Goal: Task Accomplishment & Management: Use online tool/utility

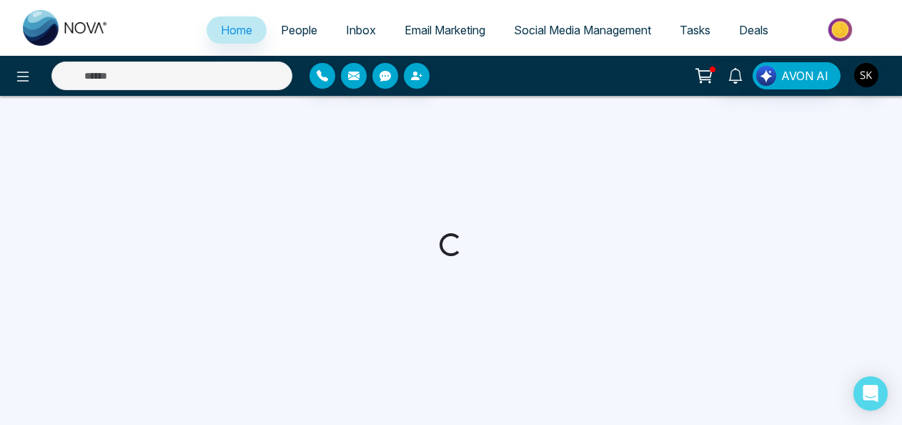
select select "*"
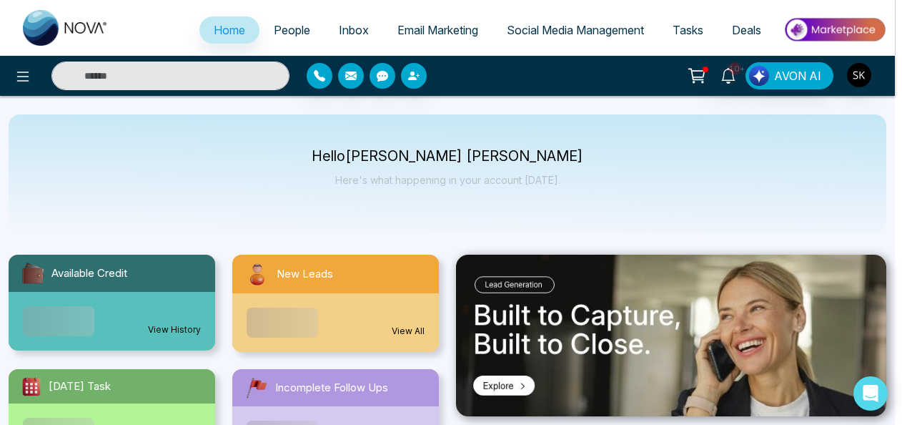
click at [565, 42] on div "Announcement Don't show again" at bounding box center [451, 212] width 902 height 425
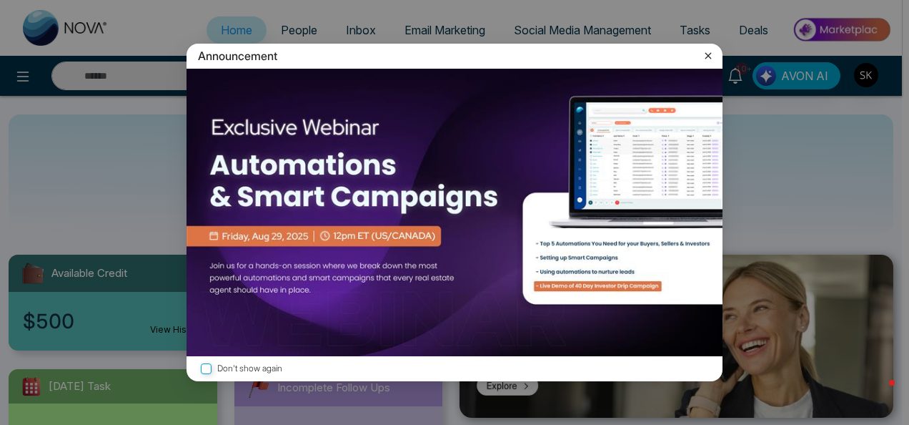
click at [567, 34] on div "Announcement Don't show again" at bounding box center [454, 212] width 909 height 425
click at [717, 55] on div "Announcement" at bounding box center [455, 56] width 536 height 25
click at [712, 56] on icon at bounding box center [708, 55] width 14 height 14
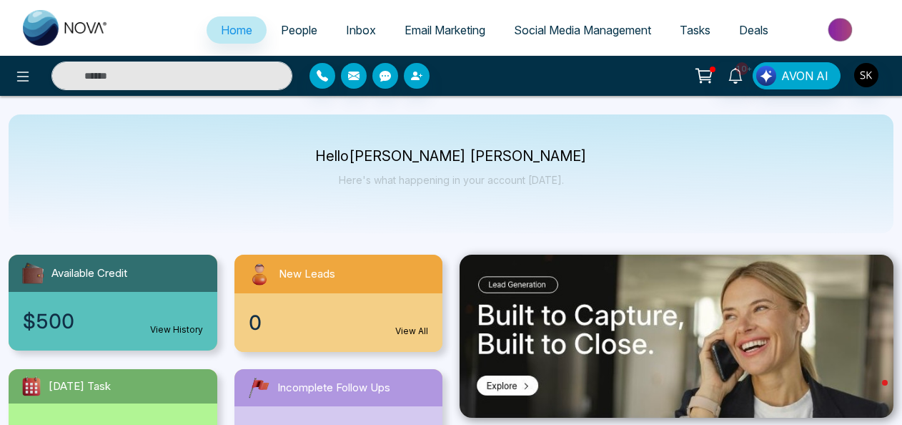
click at [593, 27] on span "Social Media Management" at bounding box center [582, 30] width 137 height 14
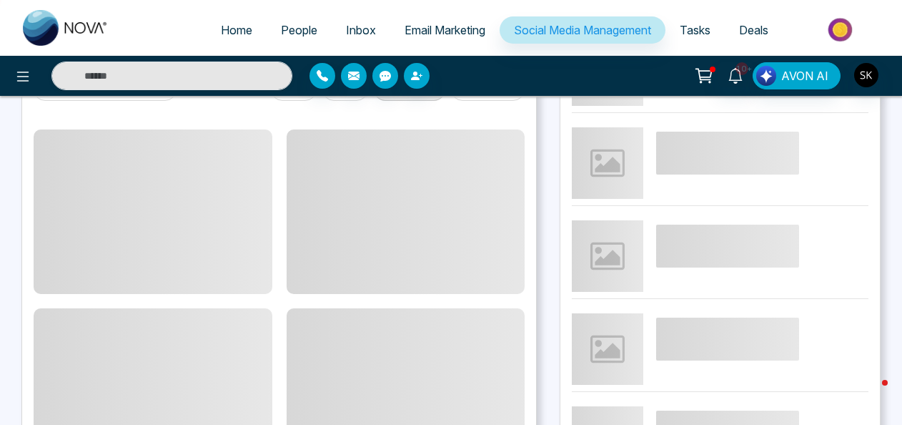
scroll to position [8, 0]
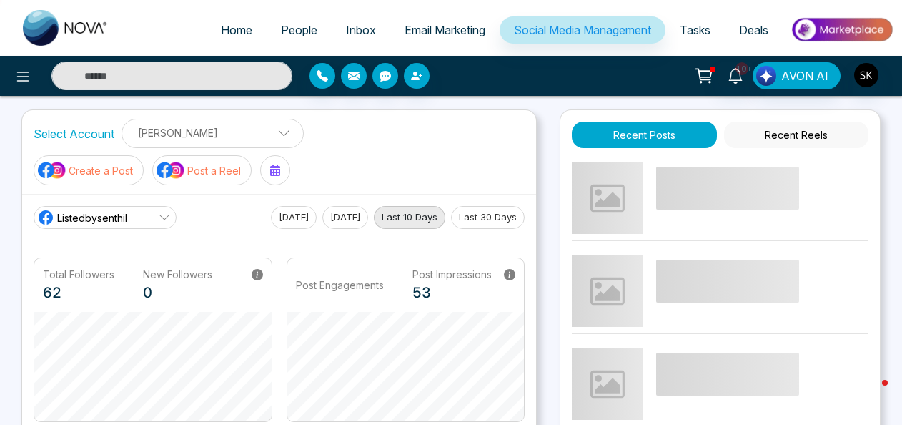
click at [96, 167] on p "Create a Post" at bounding box center [101, 170] width 64 height 15
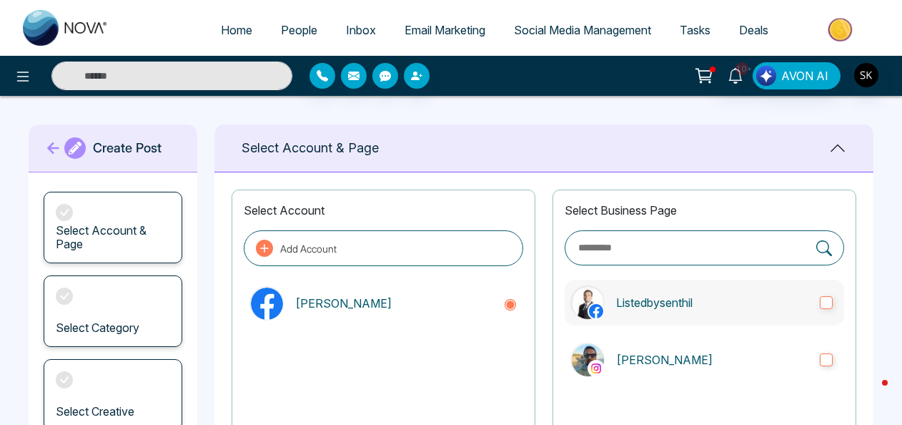
click at [630, 320] on label "Listedbysenthil" at bounding box center [704, 302] width 279 height 46
click at [633, 353] on p "[PERSON_NAME]" at bounding box center [712, 359] width 192 height 17
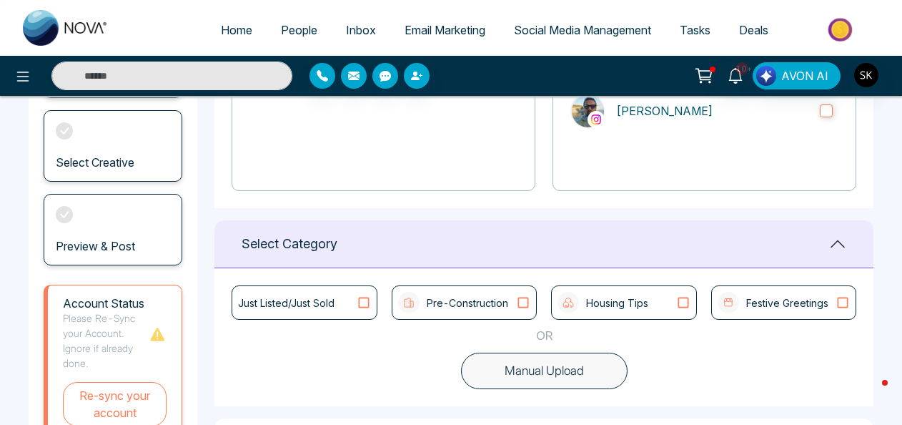
scroll to position [300, 0]
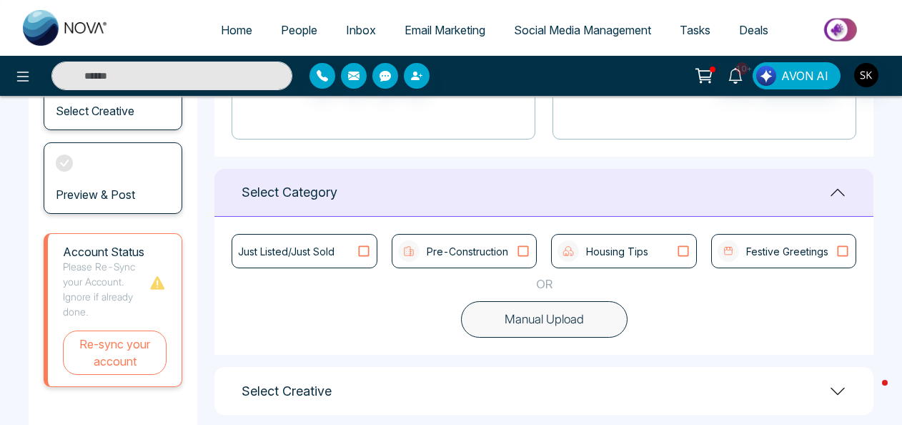
click at [373, 258] on div "Just Listed/Just Sold" at bounding box center [304, 251] width 145 height 34
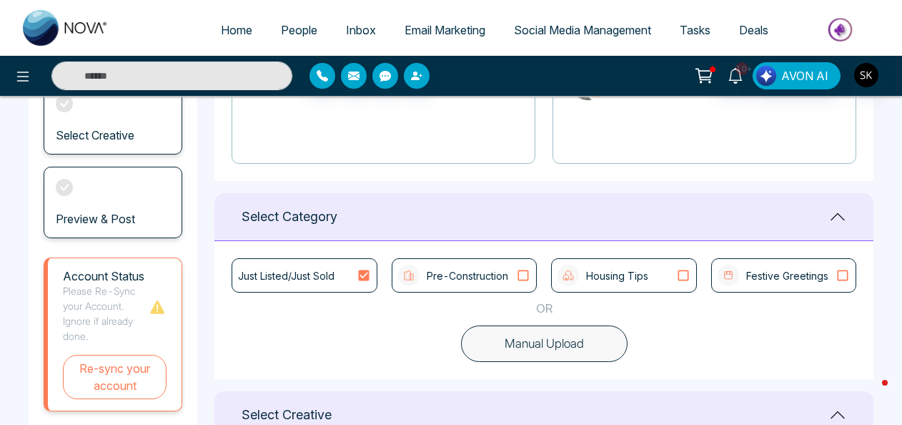
scroll to position [273, 0]
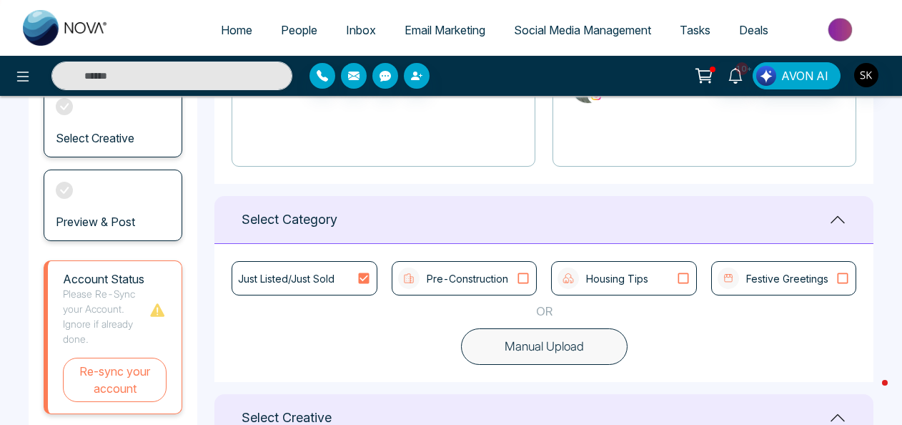
click at [369, 280] on icon at bounding box center [364, 278] width 19 height 14
click at [479, 273] on p "Pre-Construction" at bounding box center [467, 278] width 81 height 15
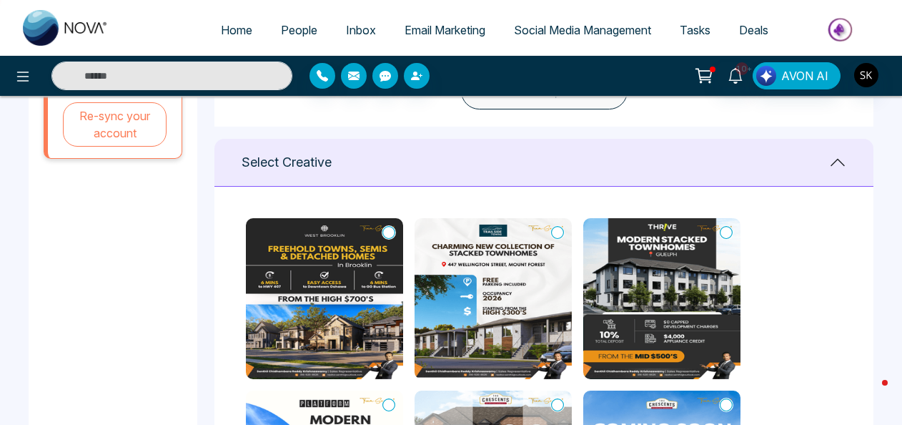
scroll to position [531, 0]
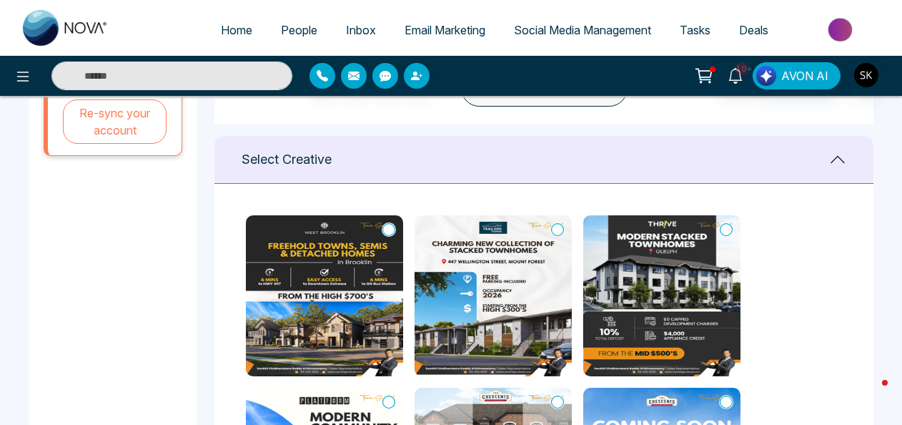
click at [395, 227] on icon at bounding box center [388, 229] width 13 height 14
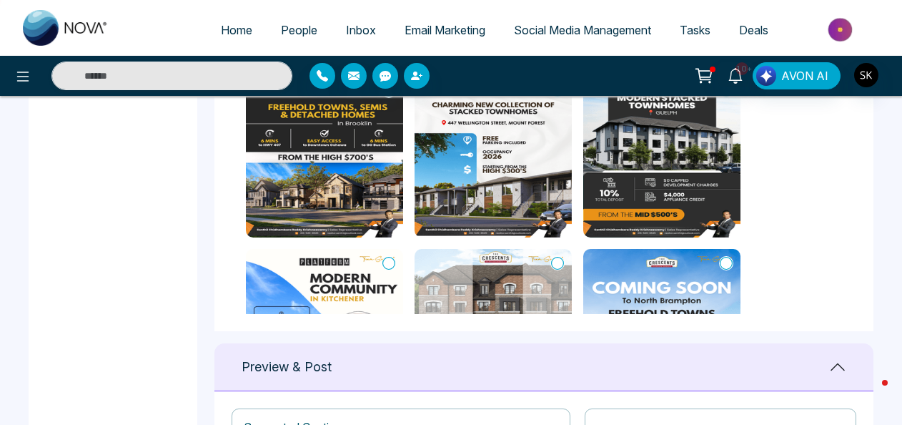
scroll to position [634, 0]
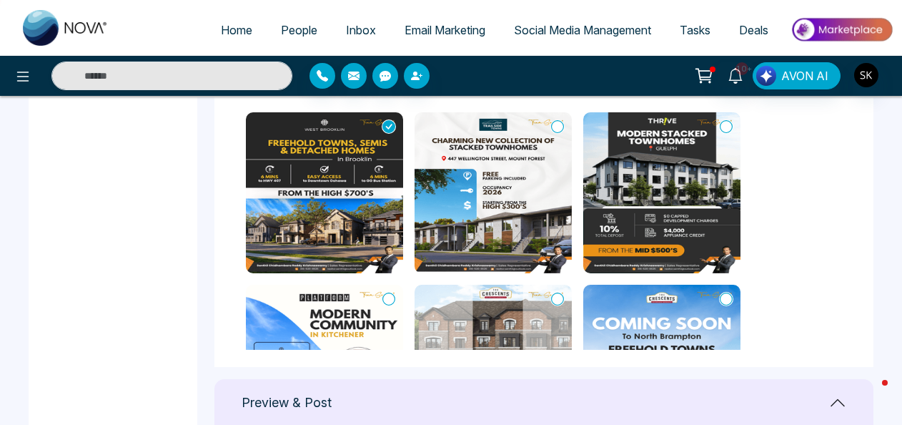
drag, startPoint x: 848, startPoint y: 156, endPoint x: 851, endPoint y: 212, distance: 55.8
click at [717, 212] on div at bounding box center [544, 224] width 625 height 252
click at [717, 157] on div at bounding box center [543, 224] width 659 height 286
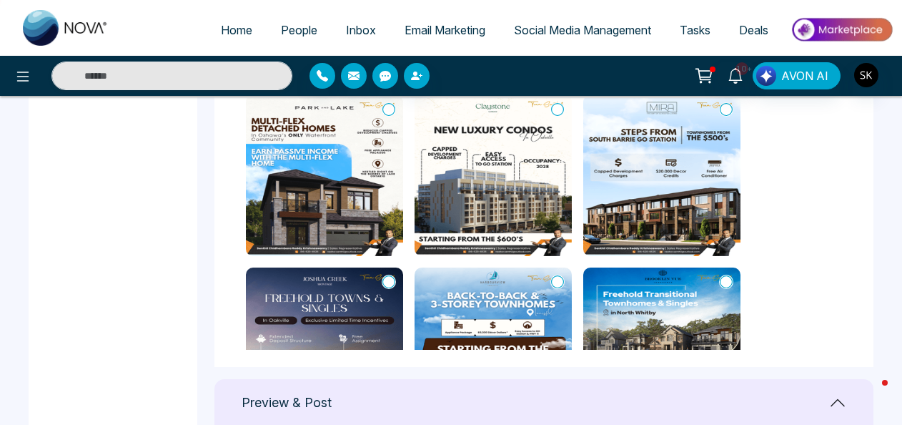
scroll to position [0, 0]
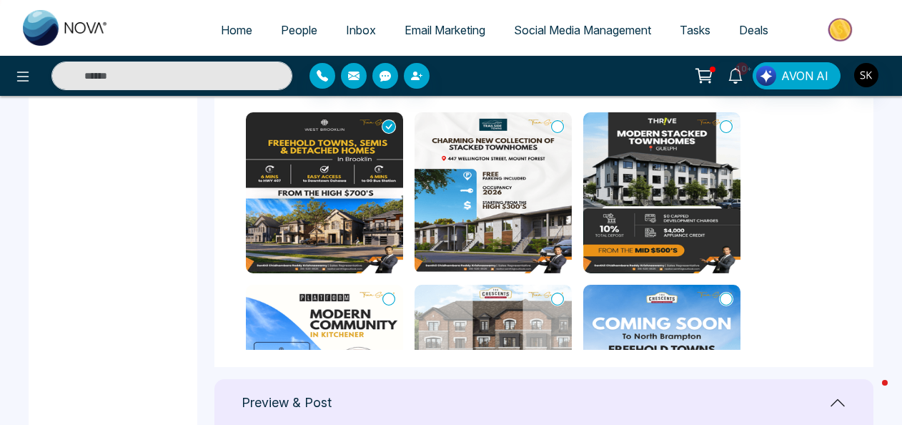
type textarea "**********"
click at [392, 120] on icon at bounding box center [388, 126] width 13 height 13
click at [387, 120] on icon at bounding box center [388, 126] width 13 height 14
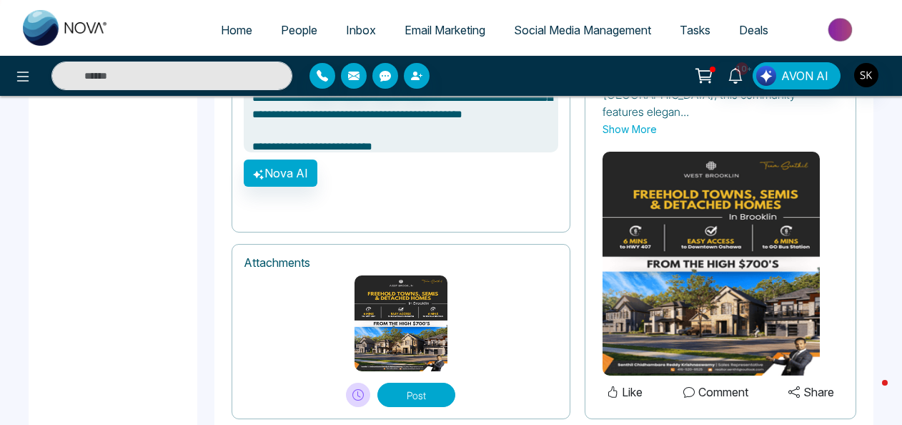
scroll to position [1097, 0]
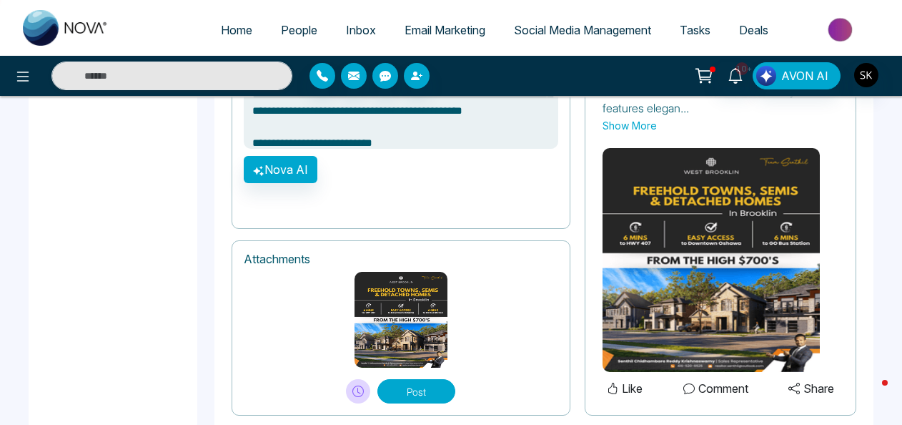
click at [422, 379] on button "Post" at bounding box center [416, 391] width 78 height 24
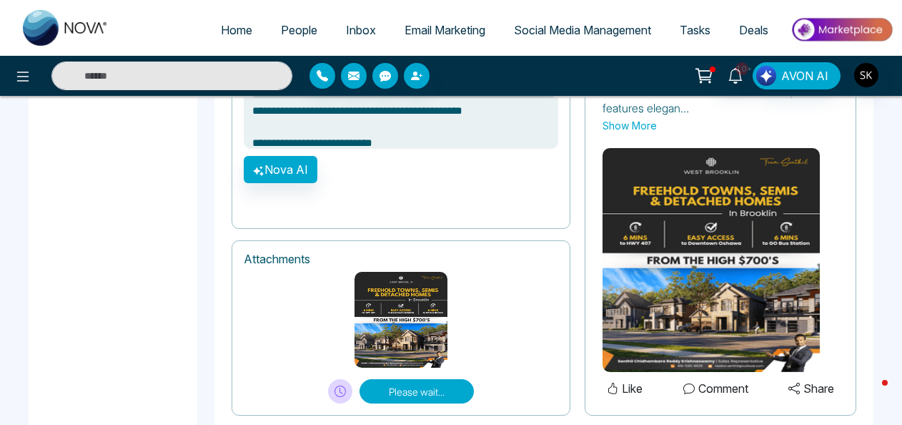
type textarea "**********"
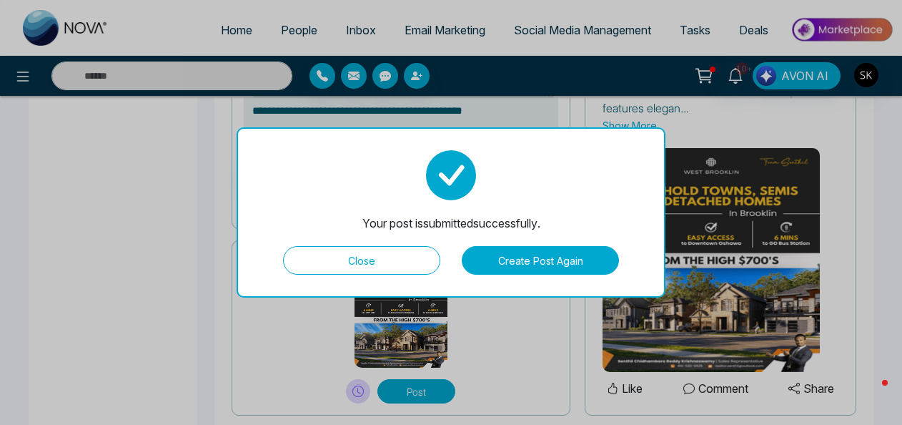
click at [359, 263] on button "Close" at bounding box center [361, 260] width 157 height 29
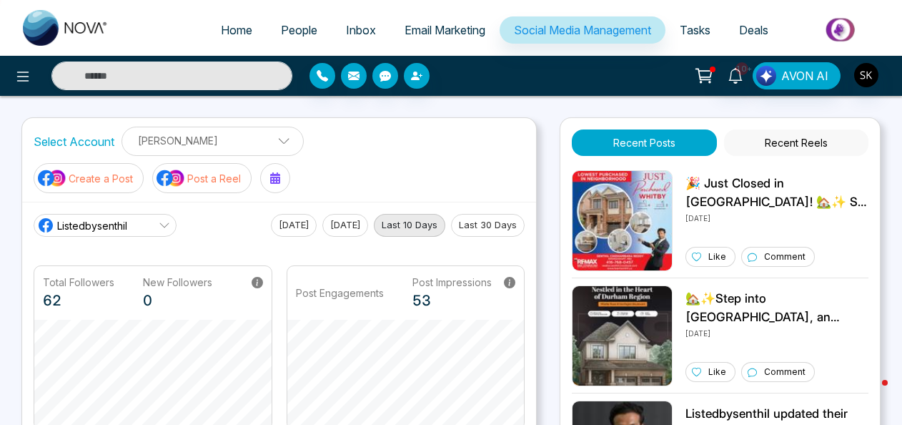
click at [187, 174] on p "Post a Reel" at bounding box center [214, 178] width 54 height 15
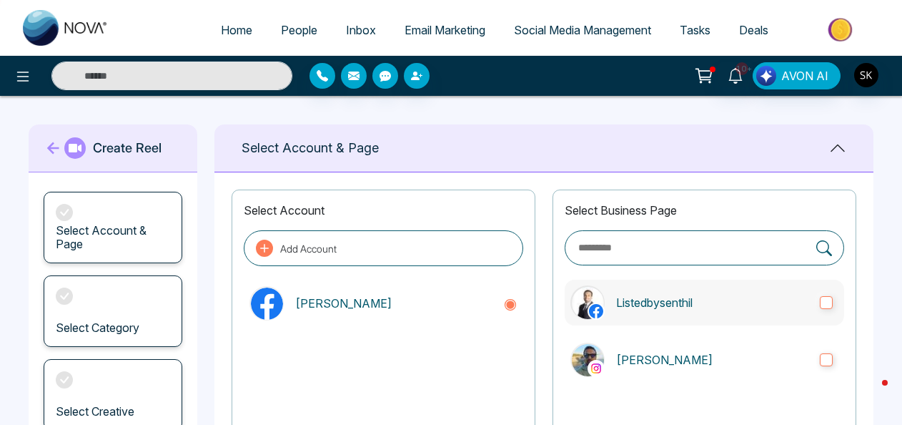
click at [656, 311] on label "Listedbysenthil" at bounding box center [704, 302] width 279 height 46
click at [656, 342] on label "[PERSON_NAME]" at bounding box center [704, 360] width 279 height 46
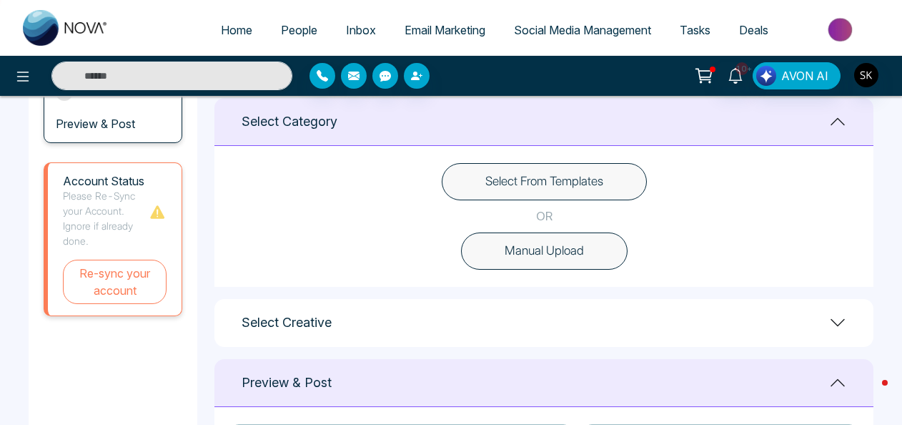
scroll to position [578, 0]
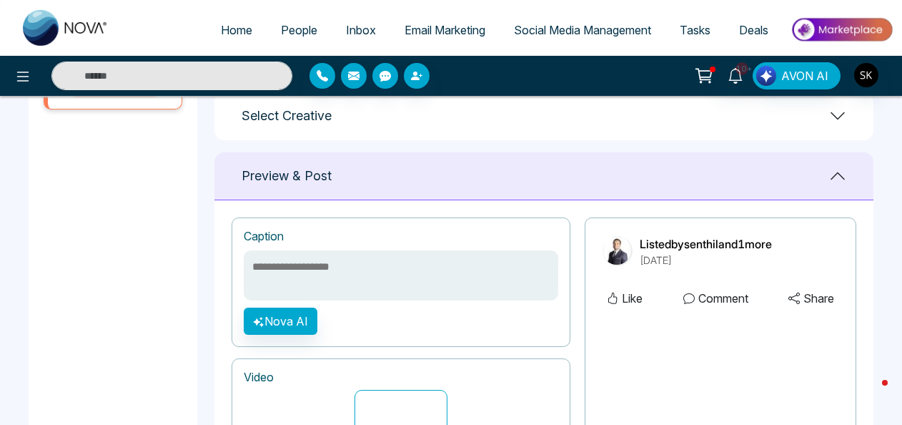
click at [717, 112] on icon at bounding box center [837, 115] width 17 height 17
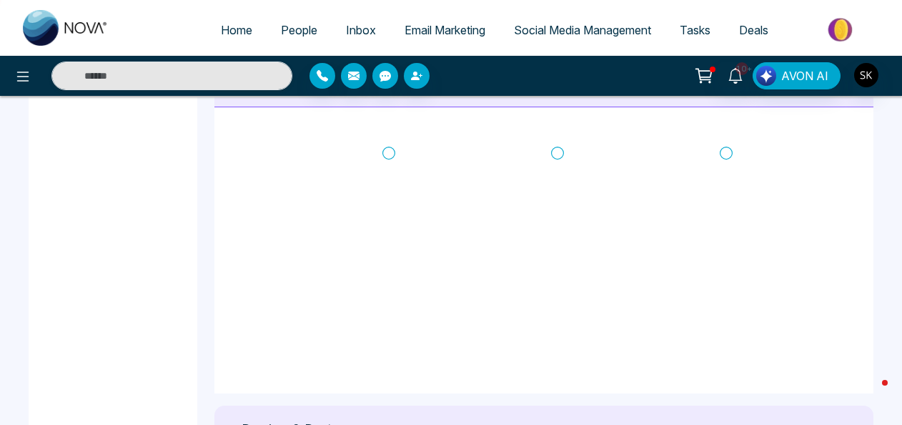
scroll to position [612, 0]
click at [389, 153] on icon at bounding box center [388, 151] width 13 height 14
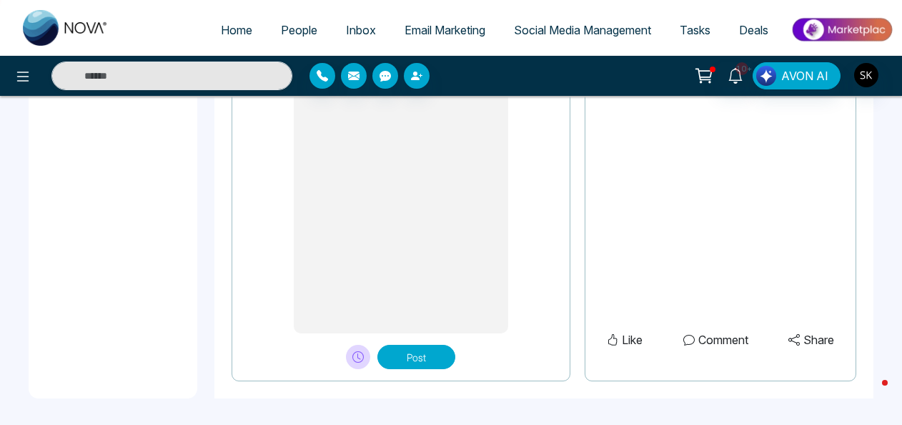
scroll to position [1264, 0]
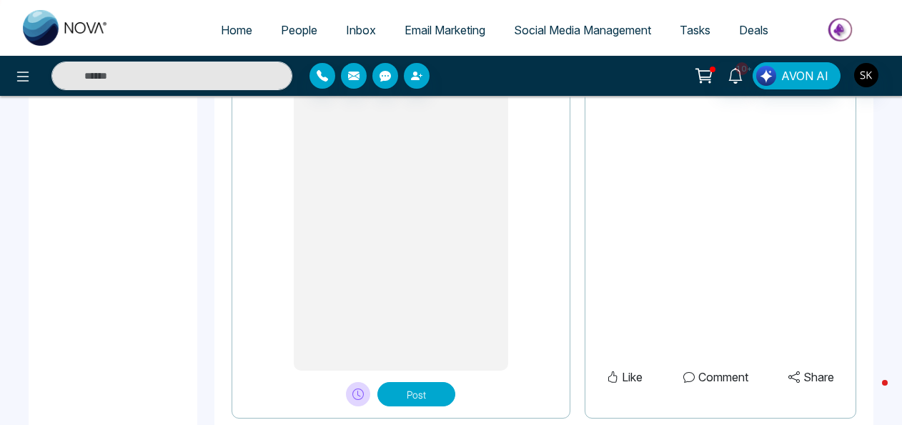
type textarea "**********"
